Goal: Transaction & Acquisition: Purchase product/service

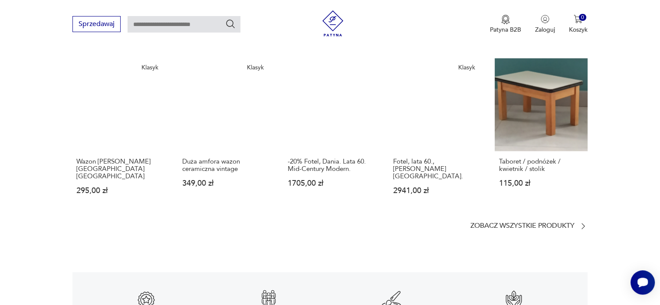
scroll to position [1171, 0]
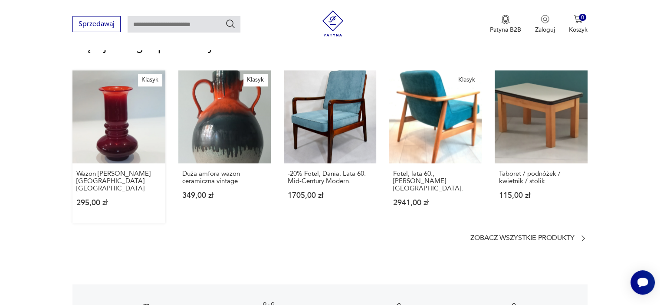
click at [122, 139] on link "Klasyk Wazon [PERSON_NAME][GEOGRAPHIC_DATA], Pijaczewska 295,00 zł" at bounding box center [118, 146] width 92 height 153
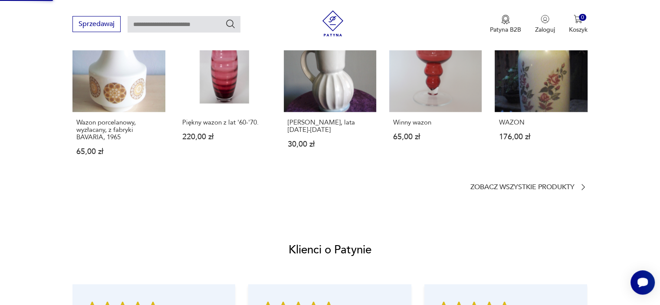
scroll to position [345, 0]
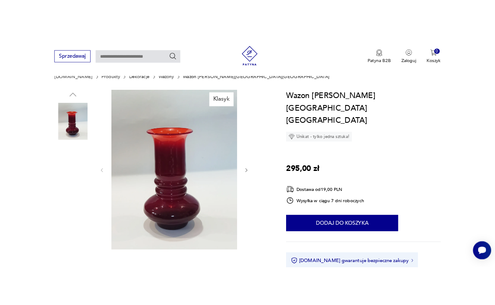
scroll to position [87, 0]
